Goal: Transaction & Acquisition: Purchase product/service

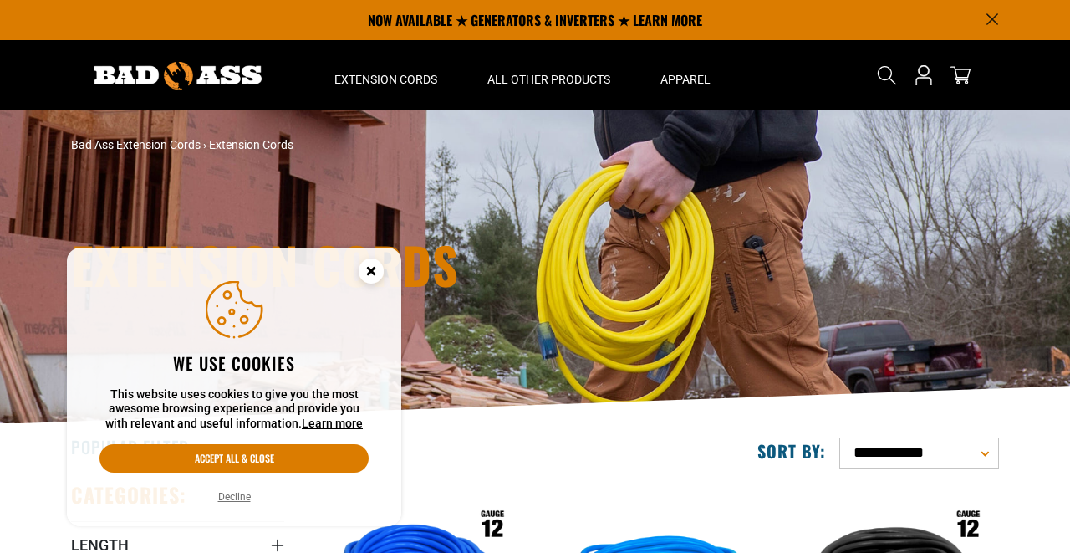
click at [370, 273] on icon "Cookie Consent" at bounding box center [371, 271] width 6 height 6
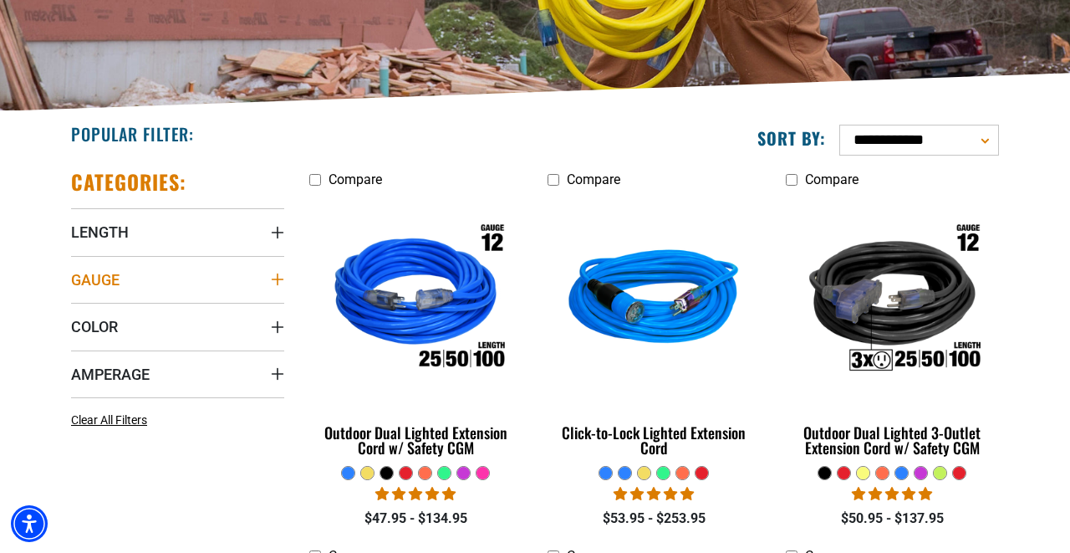
scroll to position [319, 0]
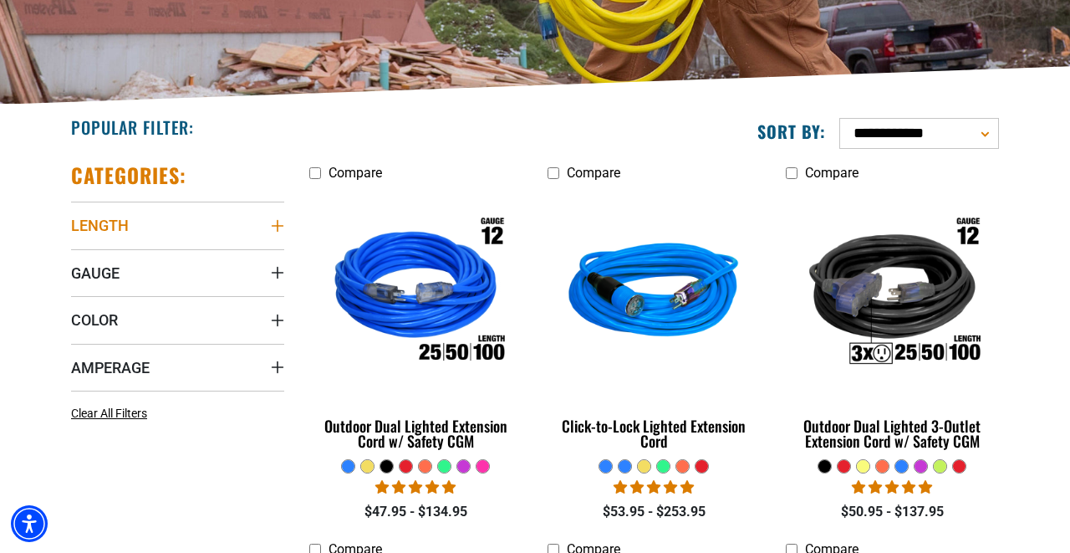
click at [101, 225] on span "Length" at bounding box center [100, 225] width 58 height 19
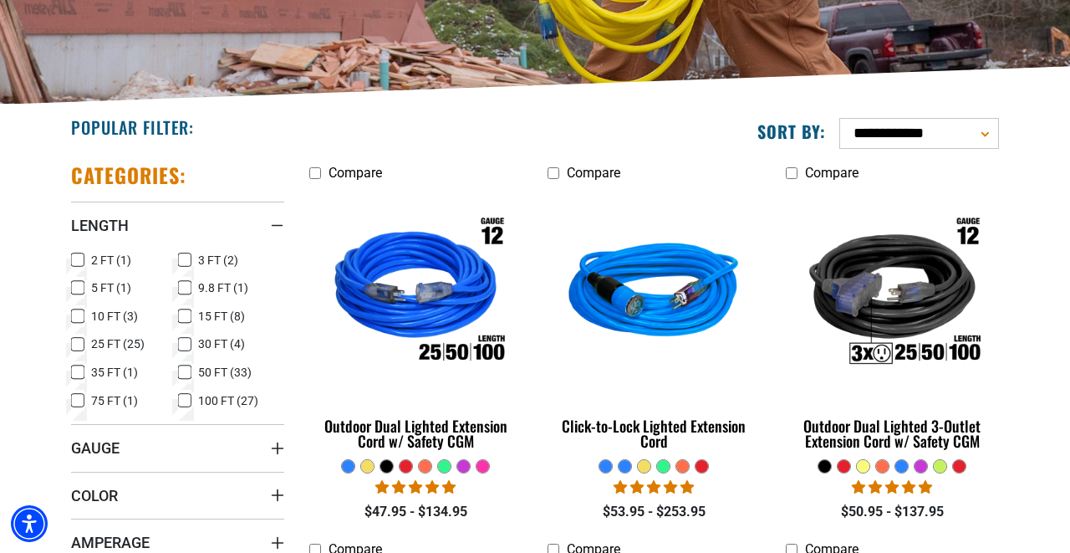
click at [186, 342] on icon at bounding box center [184, 345] width 13 height 22
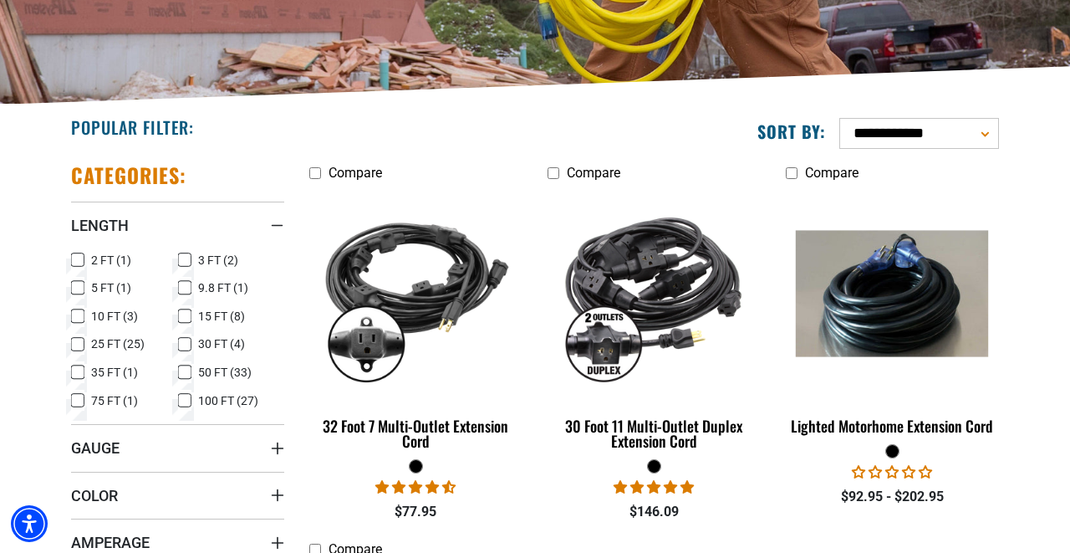
click at [187, 341] on icon at bounding box center [185, 344] width 10 height 9
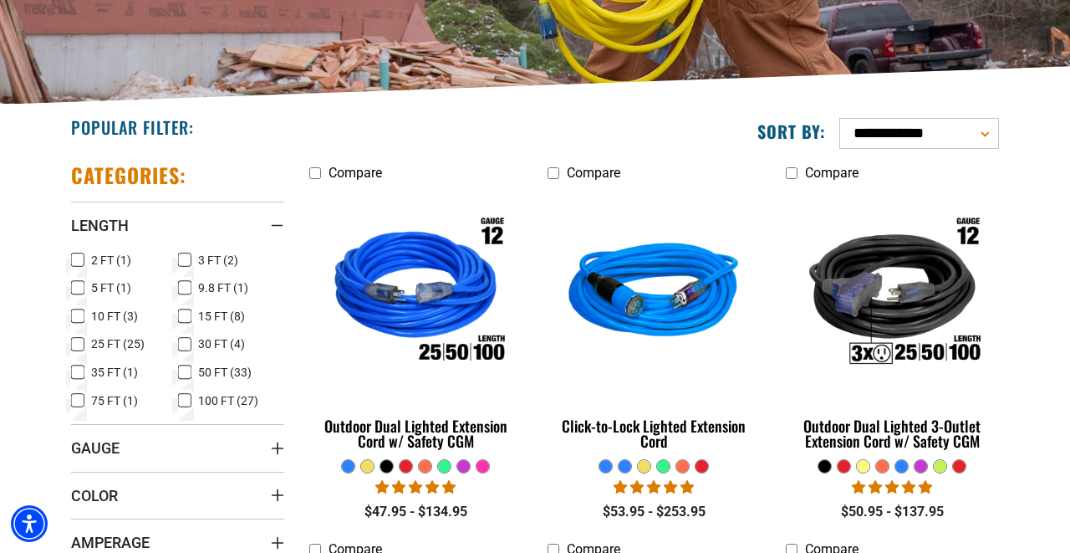
click at [78, 370] on icon at bounding box center [77, 372] width 13 height 22
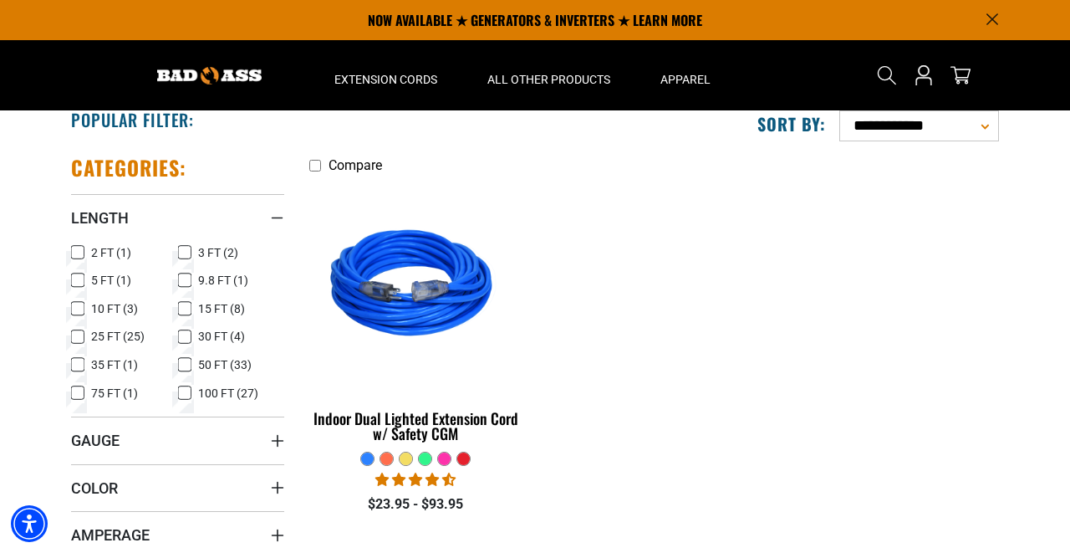
scroll to position [329, 0]
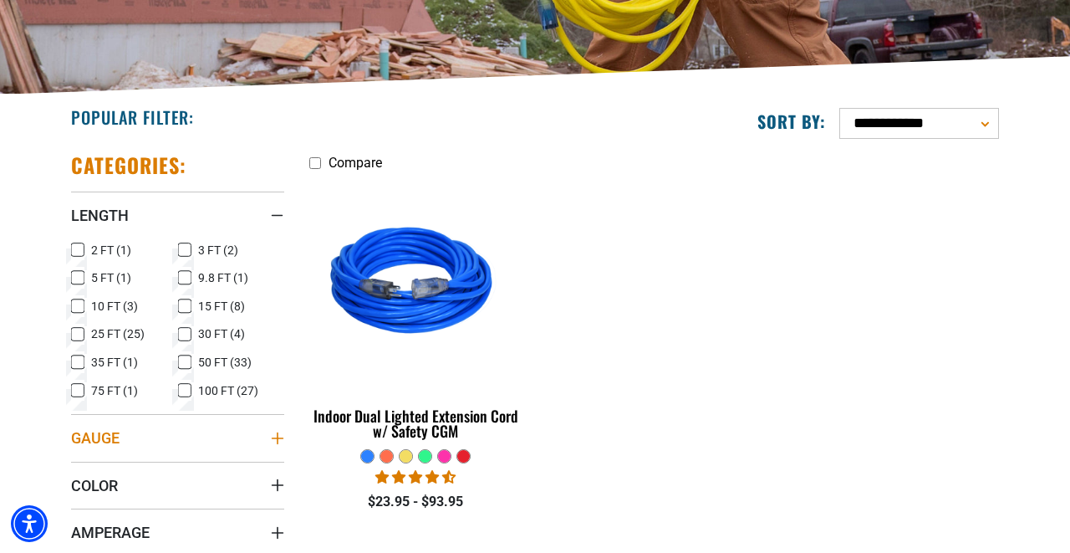
click at [100, 438] on span "Gauge" at bounding box center [95, 437] width 48 height 19
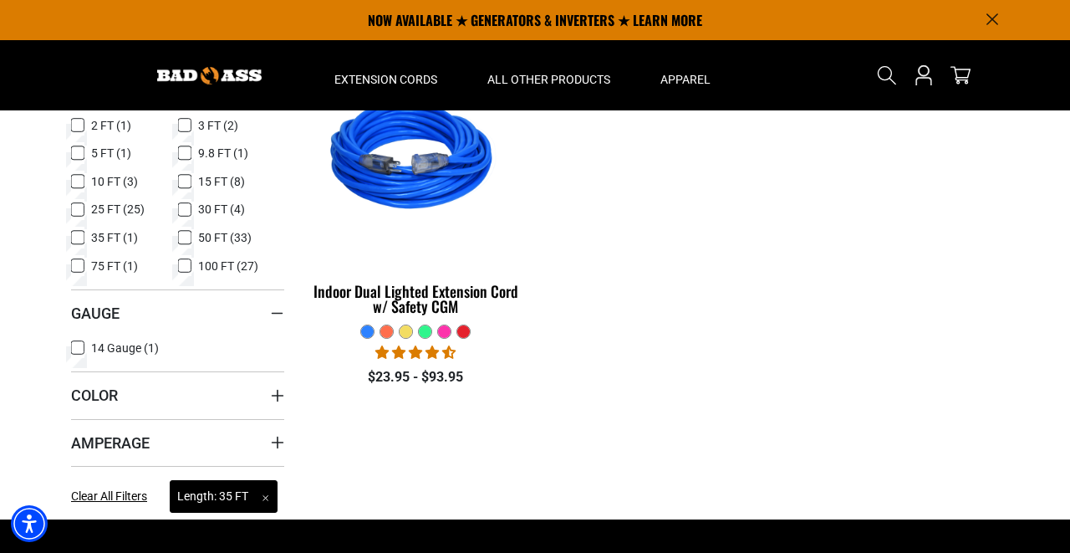
scroll to position [327, 0]
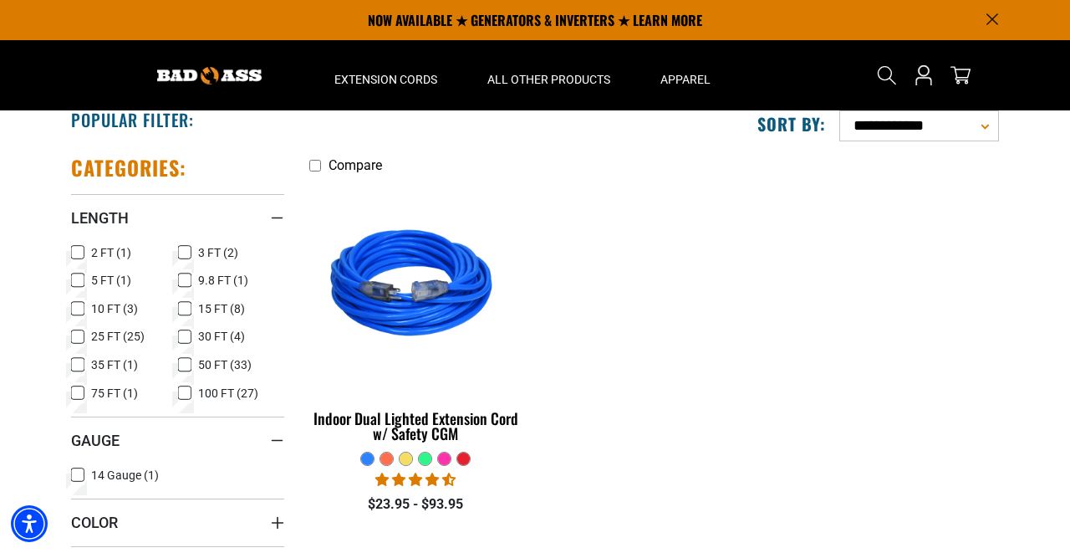
click at [74, 364] on icon at bounding box center [78, 364] width 10 height 9
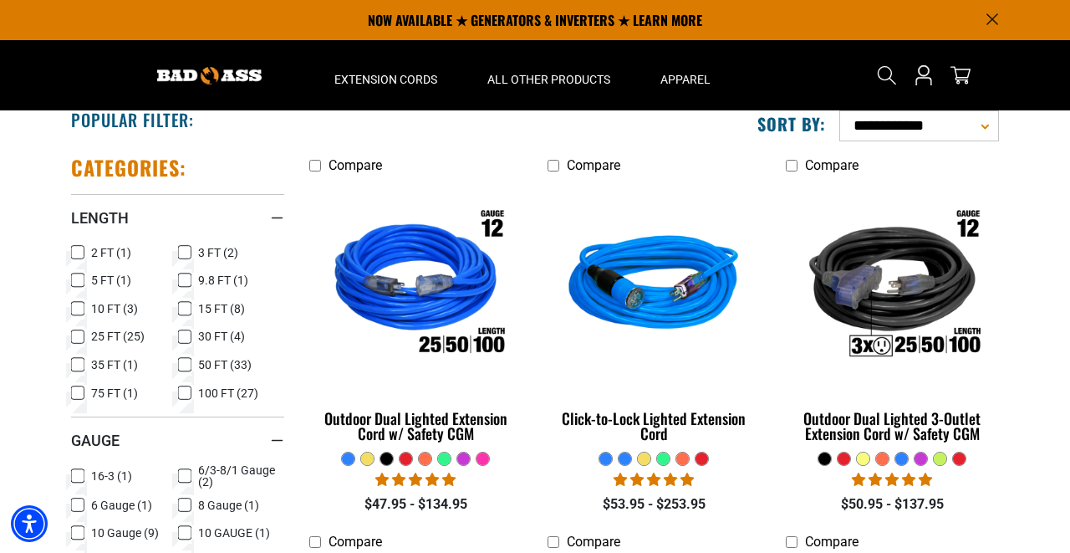
click at [186, 334] on icon at bounding box center [184, 337] width 13 height 22
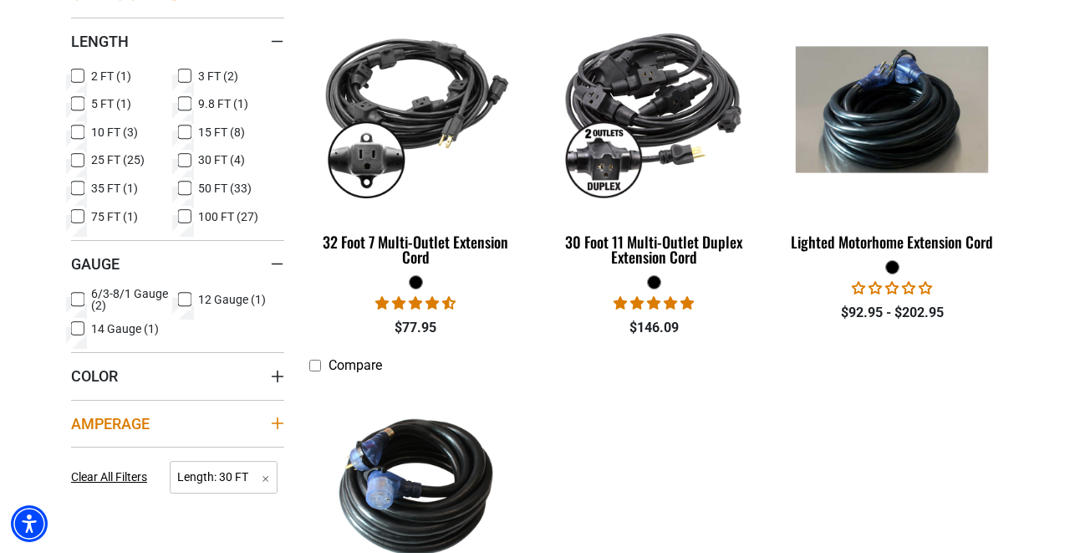
scroll to position [508, 0]
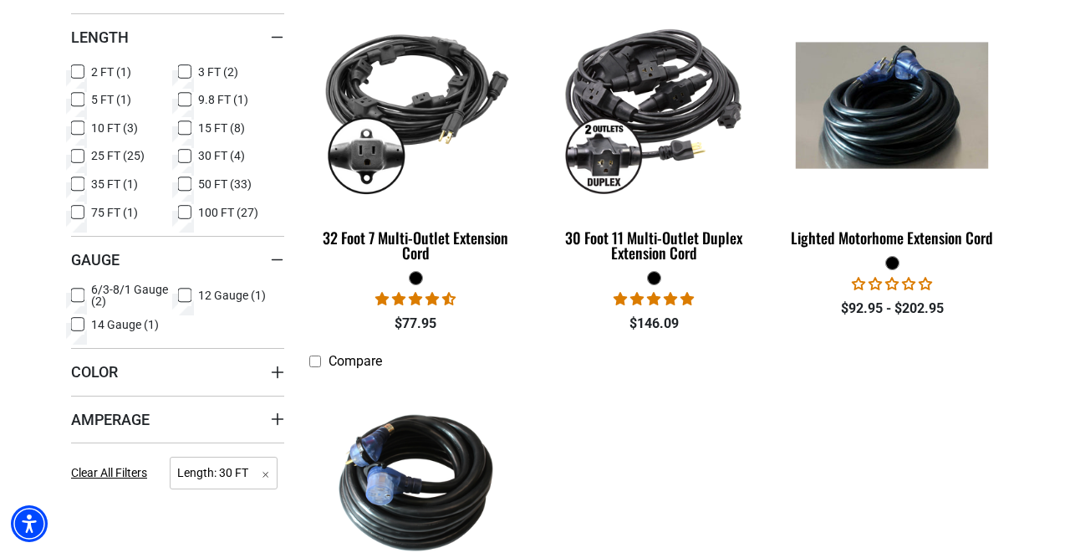
click at [184, 294] on icon at bounding box center [184, 295] width 13 height 22
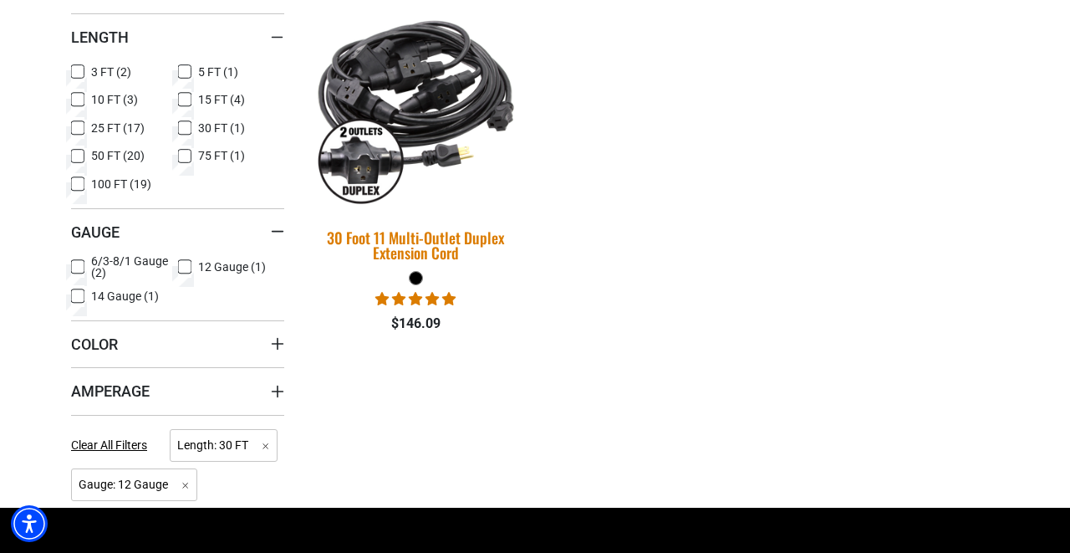
click at [420, 140] on img at bounding box center [416, 105] width 234 height 214
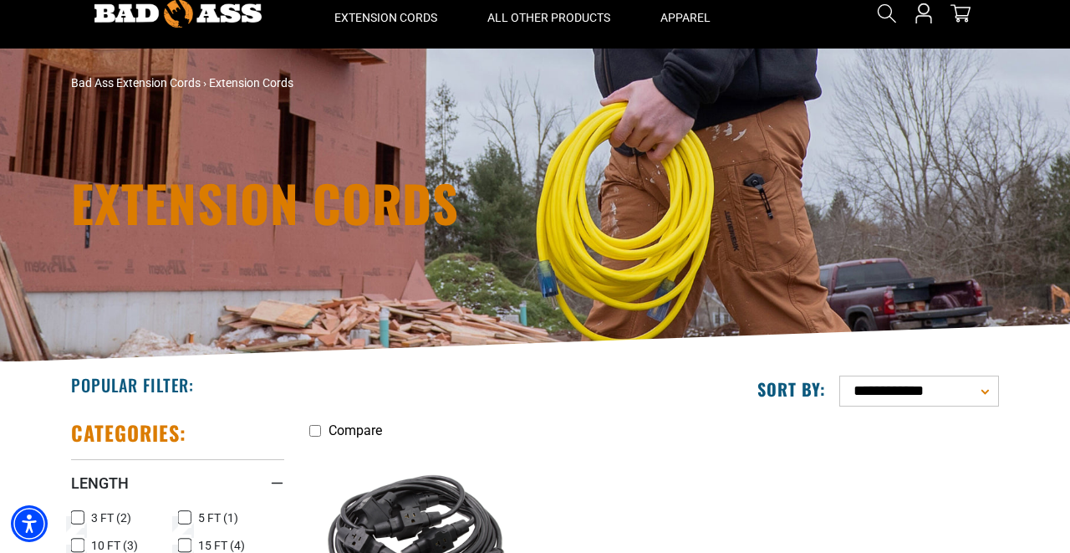
scroll to position [72, 0]
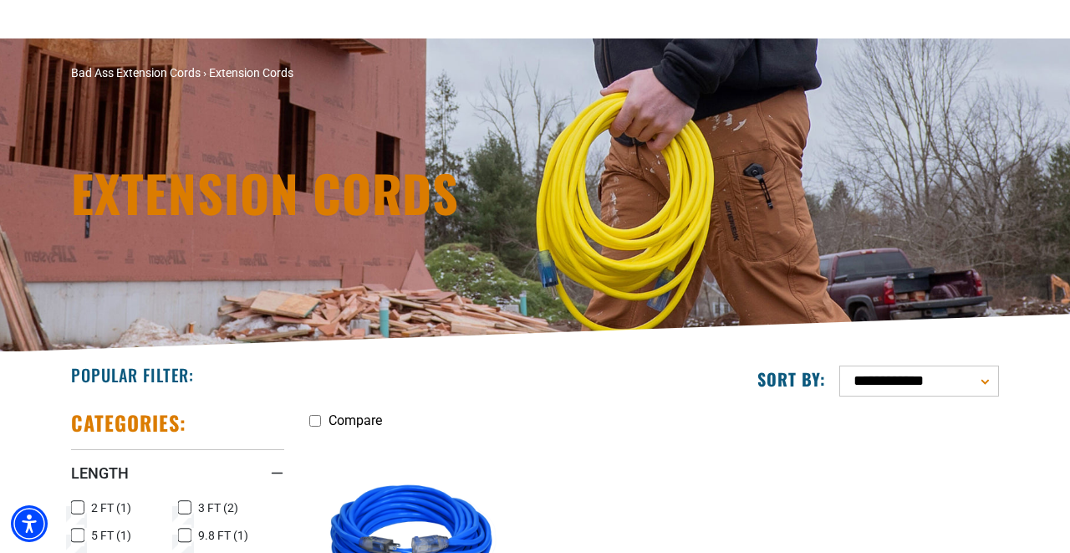
scroll to position [508, 0]
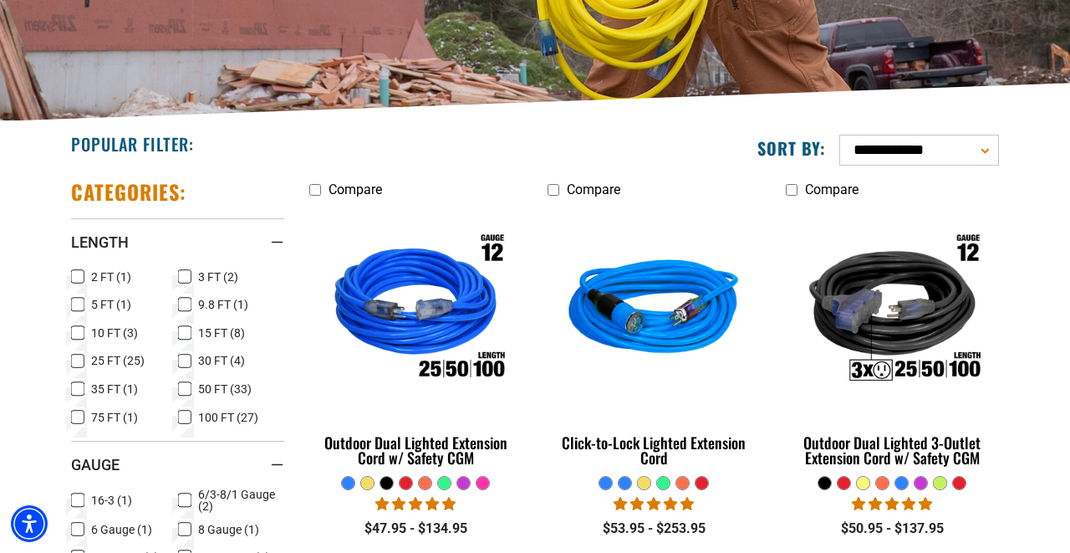
scroll to position [304, 0]
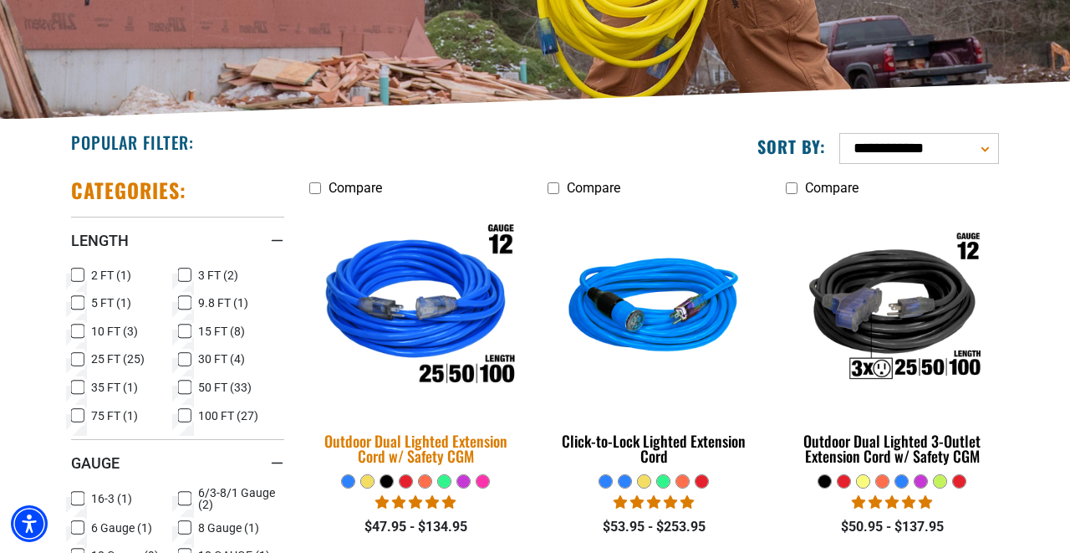
click at [452, 331] on img at bounding box center [416, 309] width 234 height 214
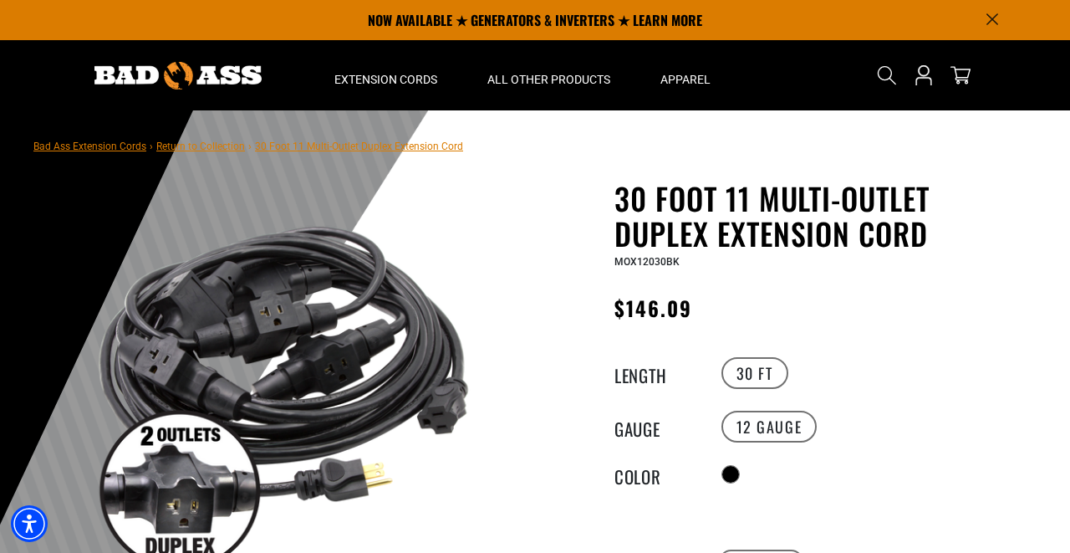
click at [989, 22] on icon "Announcement" at bounding box center [992, 19] width 11 height 11
